Goal: Browse casually

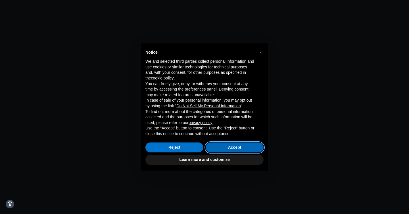
click at [231, 147] on font "Accept" at bounding box center [234, 147] width 13 height 5
